Goal: Navigation & Orientation: Find specific page/section

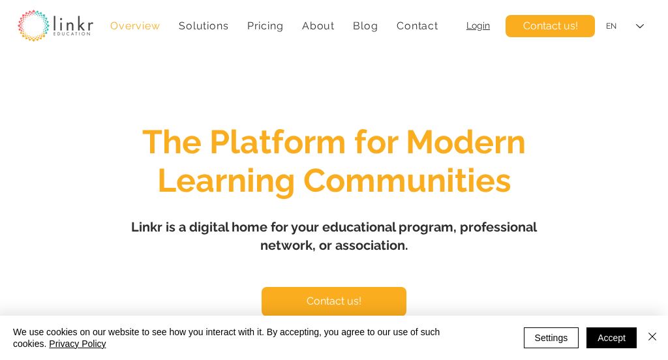
click at [471, 27] on span "Login" at bounding box center [478, 25] width 23 height 10
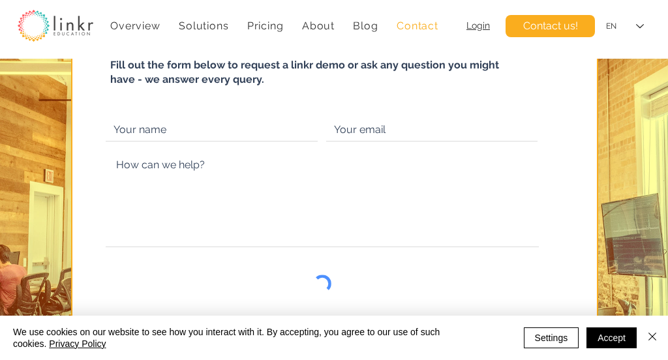
scroll to position [80, 0]
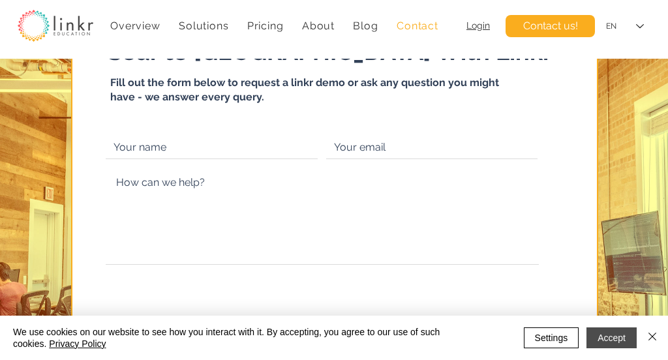
click at [607, 339] on button "Accept" at bounding box center [612, 338] width 50 height 21
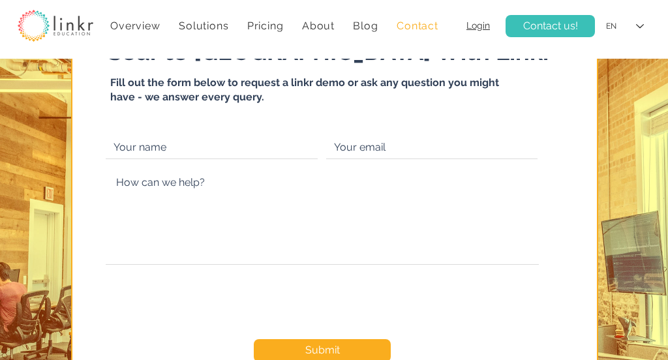
click at [559, 25] on span "Contact us!" at bounding box center [550, 26] width 55 height 14
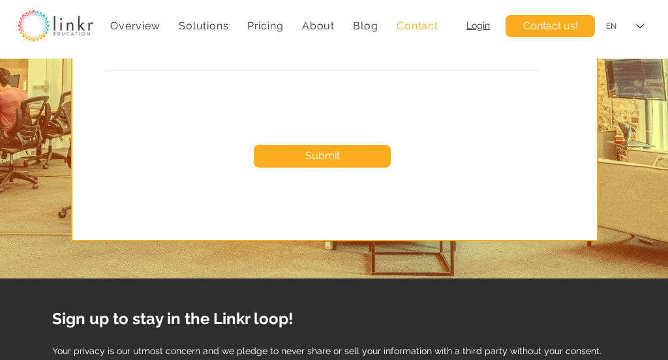
scroll to position [154, 0]
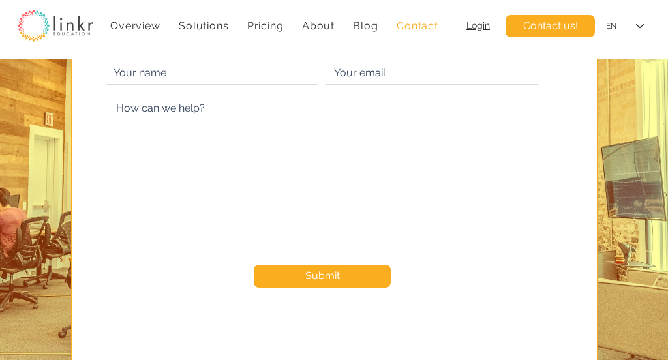
click at [476, 24] on span "Login" at bounding box center [478, 25] width 23 height 10
